Goal: Find contact information: Find contact information

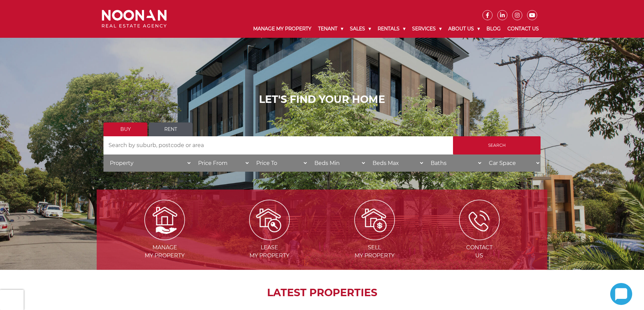
click at [511, 27] on link "Contact Us" at bounding box center [523, 29] width 38 height 18
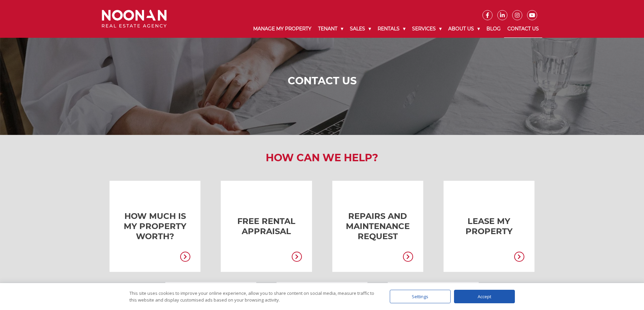
click at [524, 29] on link "Contact Us" at bounding box center [523, 29] width 38 height 18
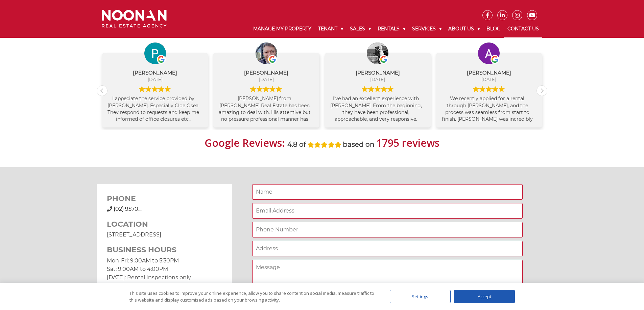
scroll to position [473, 0]
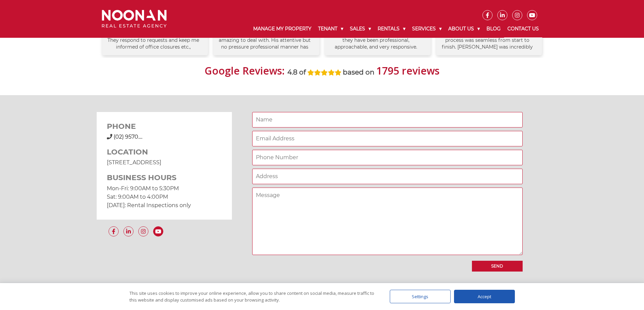
click at [159, 232] on icon at bounding box center [158, 232] width 6 height 4
click at [143, 231] on icon at bounding box center [143, 231] width 9 height 5
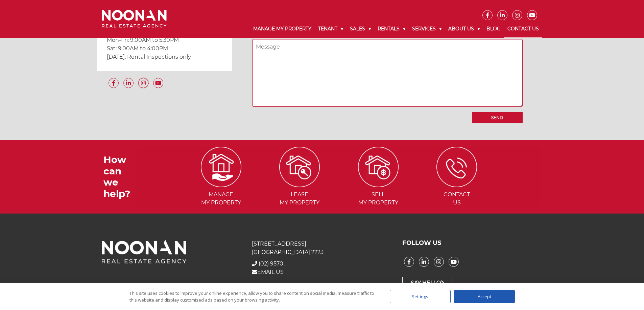
scroll to position [626, 0]
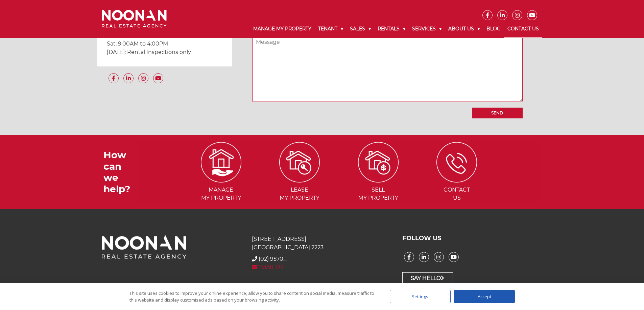
click at [275, 268] on link "EMAIL US" at bounding box center [268, 268] width 32 height 6
